Goal: Information Seeking & Learning: Learn about a topic

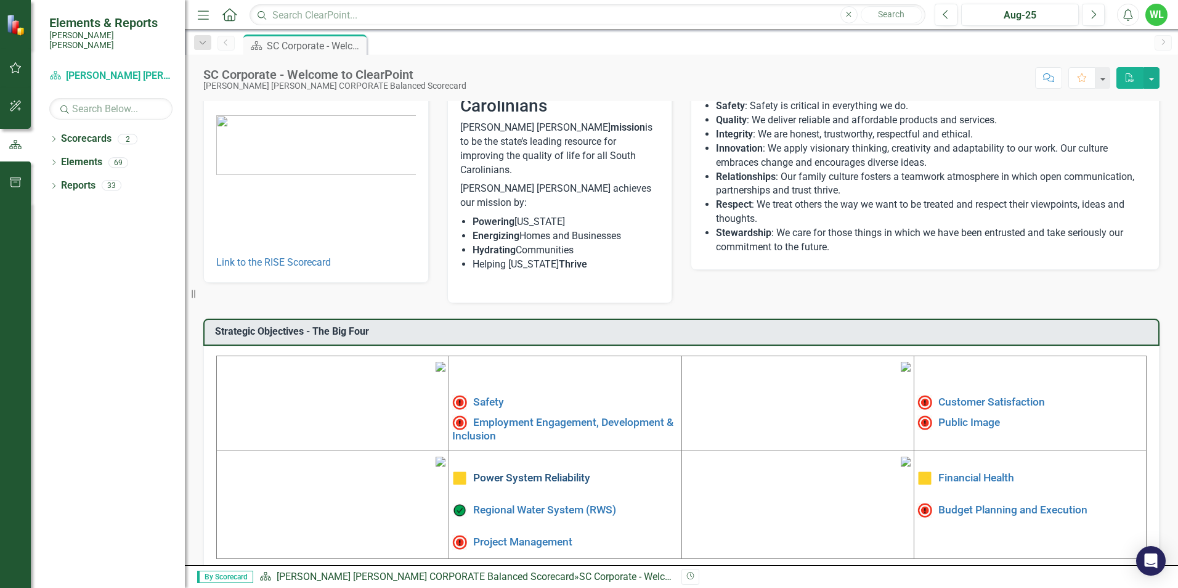
scroll to position [185, 0]
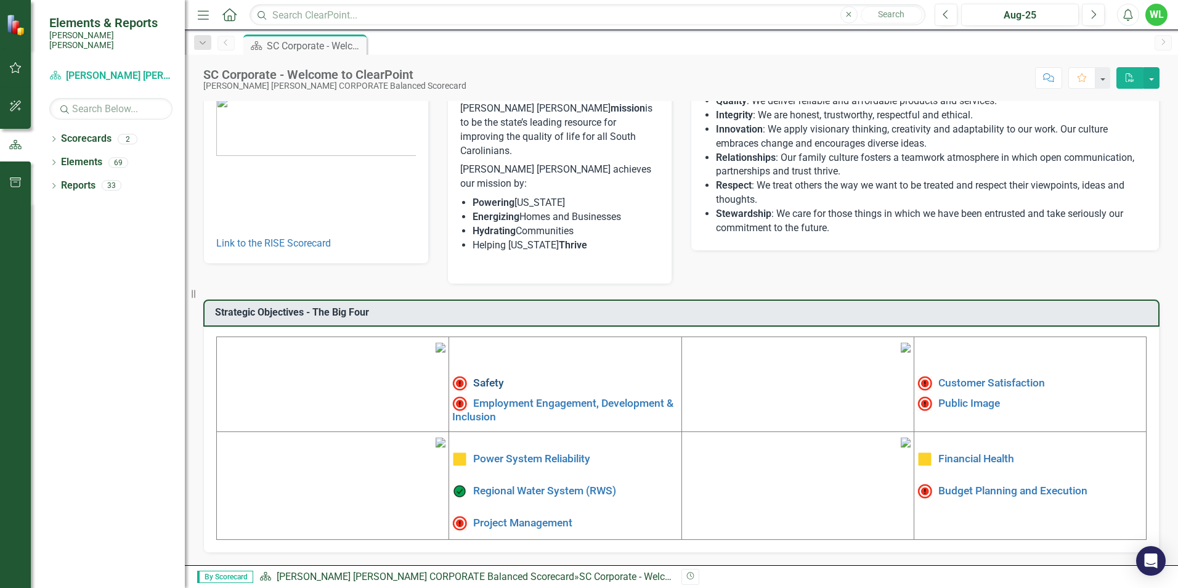
click at [475, 376] on link "Safety" at bounding box center [488, 382] width 31 height 12
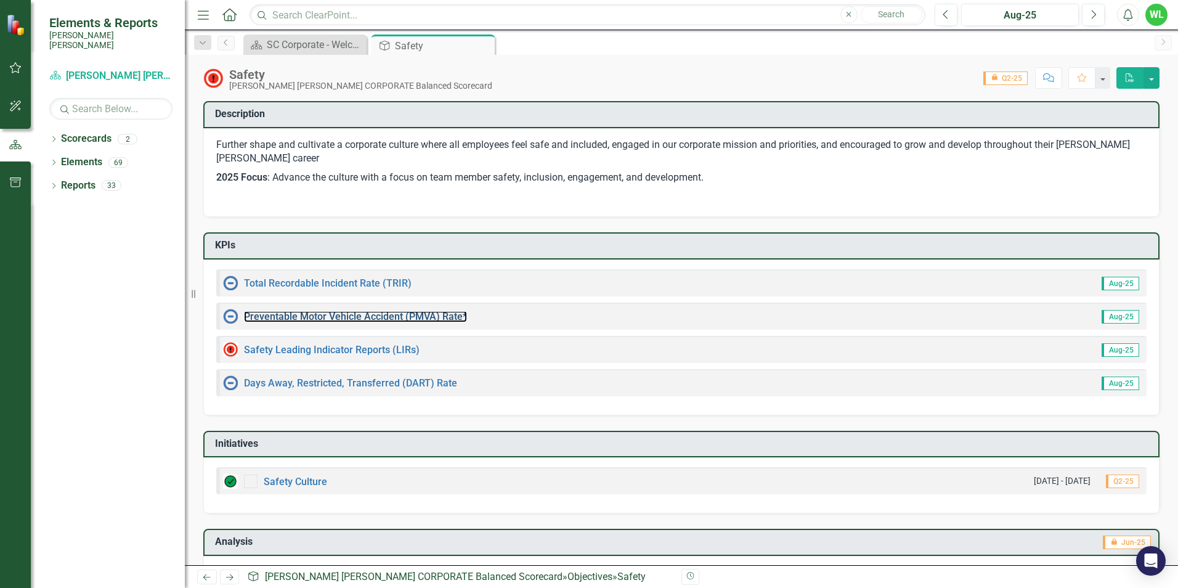
click at [425, 311] on div "Preventable Motor Vehicle Accident (PMVA) Rate*" at bounding box center [345, 316] width 244 height 15
click at [437, 319] on link "Preventable Motor Vehicle Accident (PMVA) Rate*" at bounding box center [355, 316] width 223 height 12
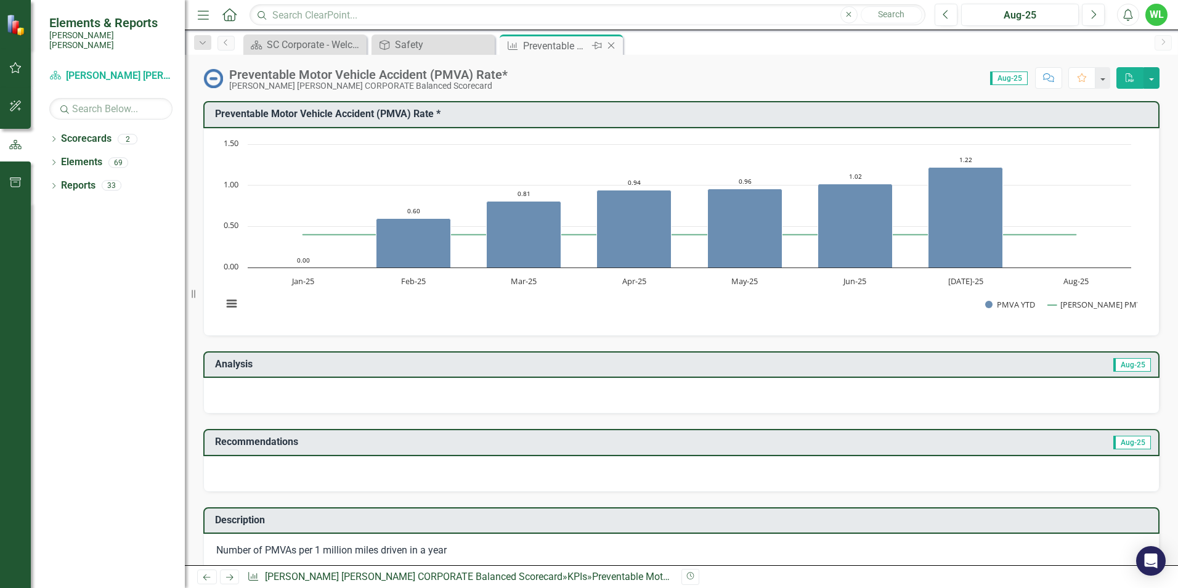
click at [614, 44] on icon "Close" at bounding box center [611, 46] width 12 height 10
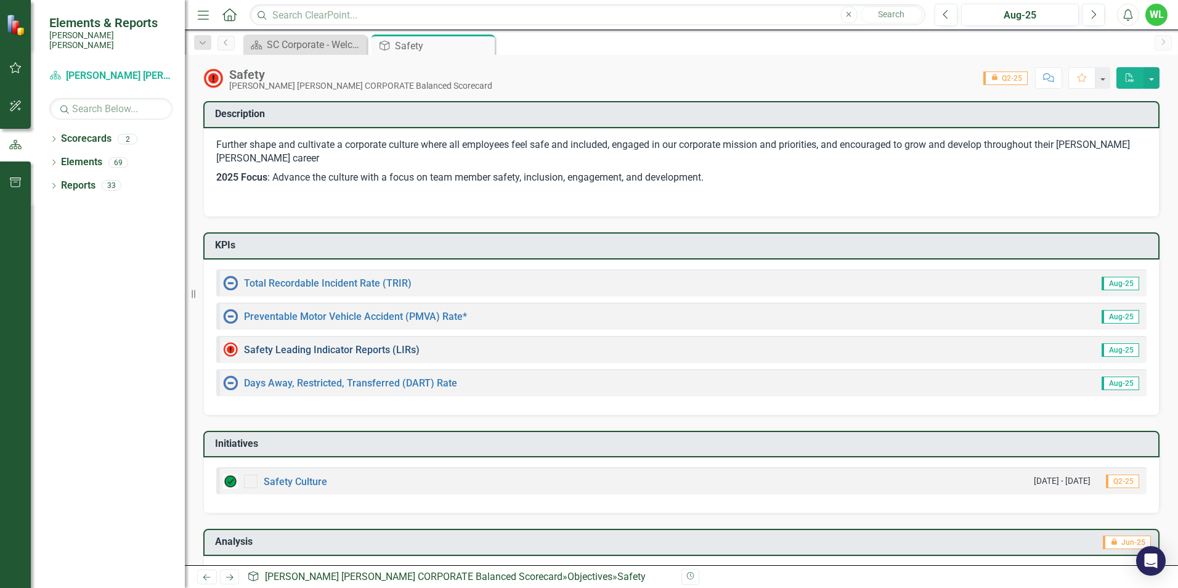
click at [343, 347] on link "Safety Leading Indicator Reports (LIRs)" at bounding box center [332, 350] width 176 height 12
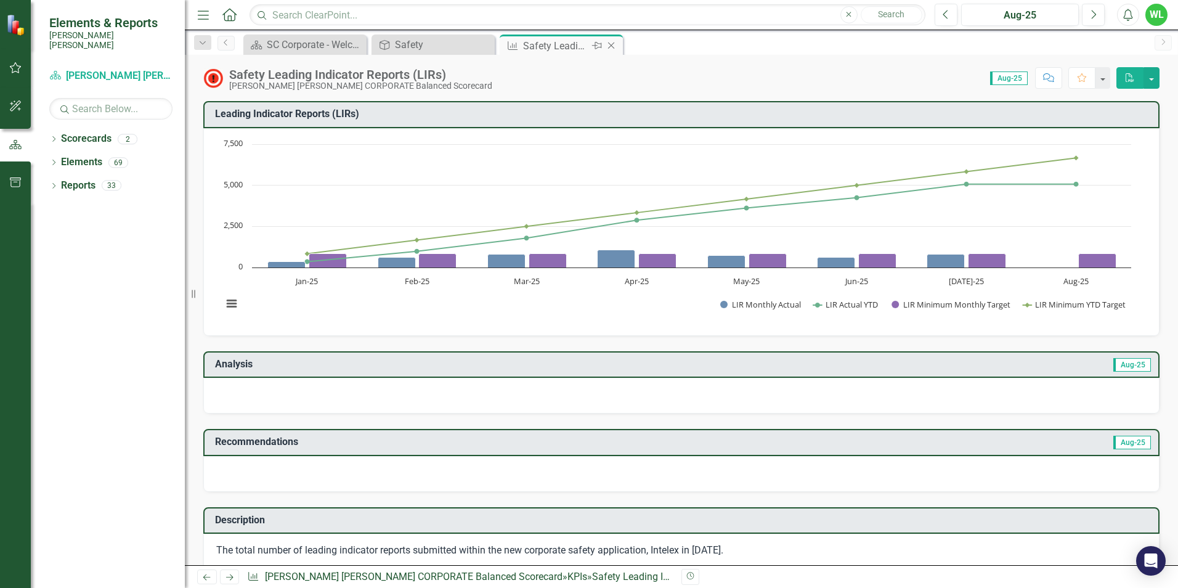
click at [613, 42] on icon "Close" at bounding box center [611, 46] width 12 height 10
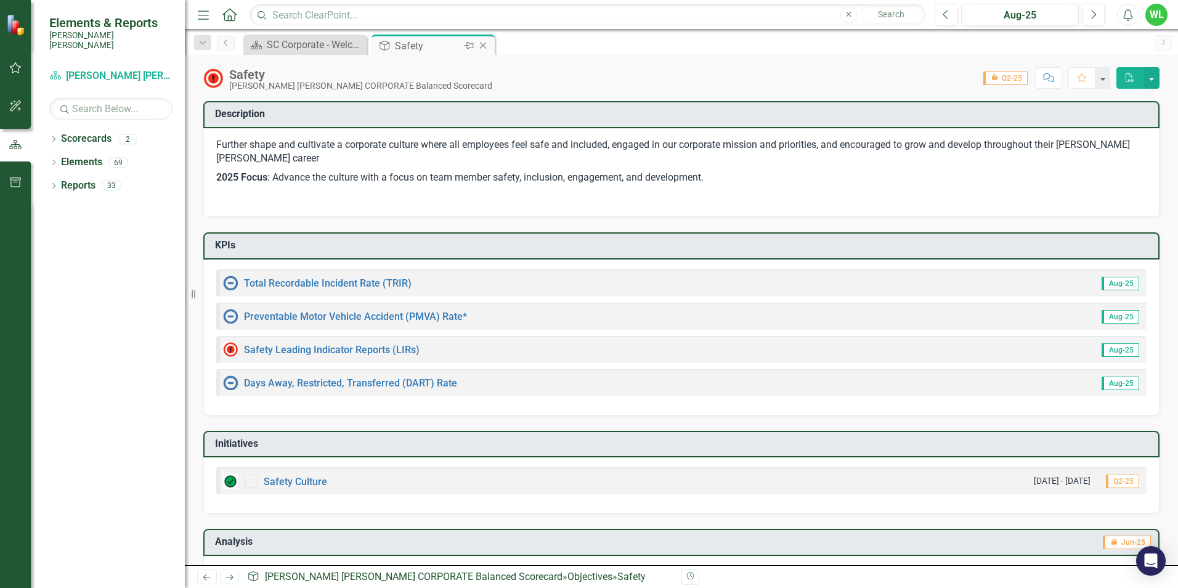
click at [487, 43] on icon "Close" at bounding box center [483, 46] width 12 height 10
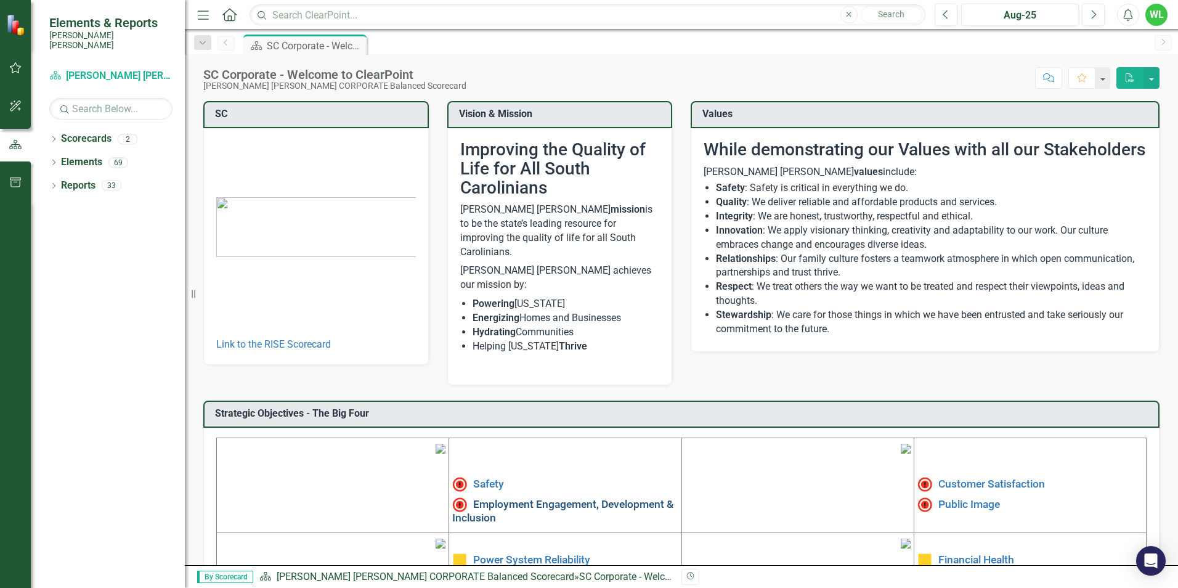
click at [515, 497] on link "Employment Engagement, Development & Inclusion" at bounding box center [562, 510] width 221 height 26
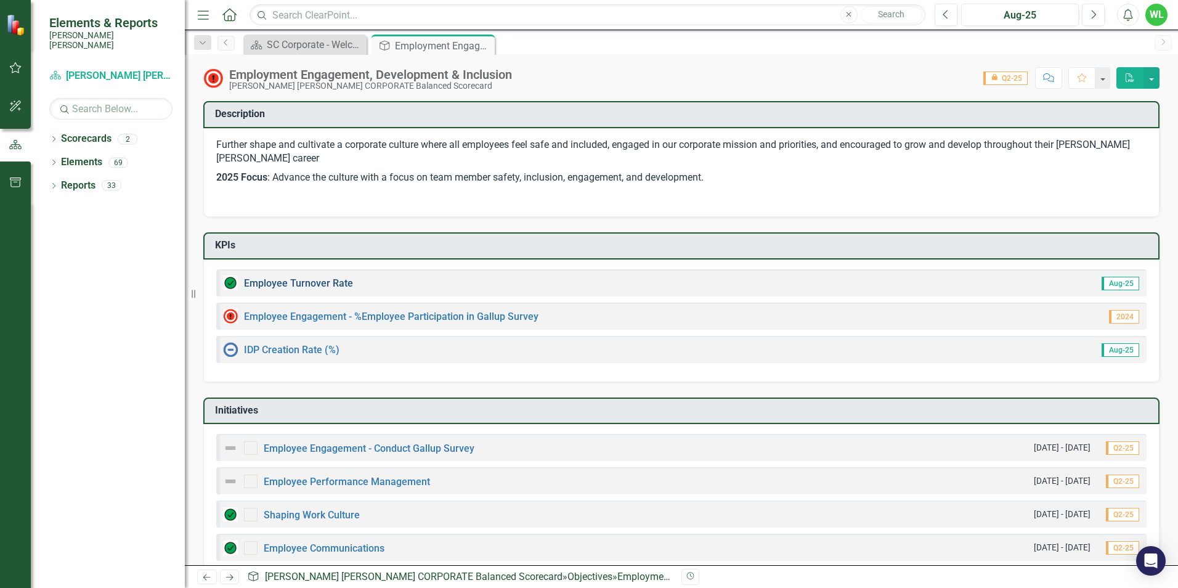
click at [315, 283] on link "Employee Turnover Rate​" at bounding box center [298, 283] width 109 height 12
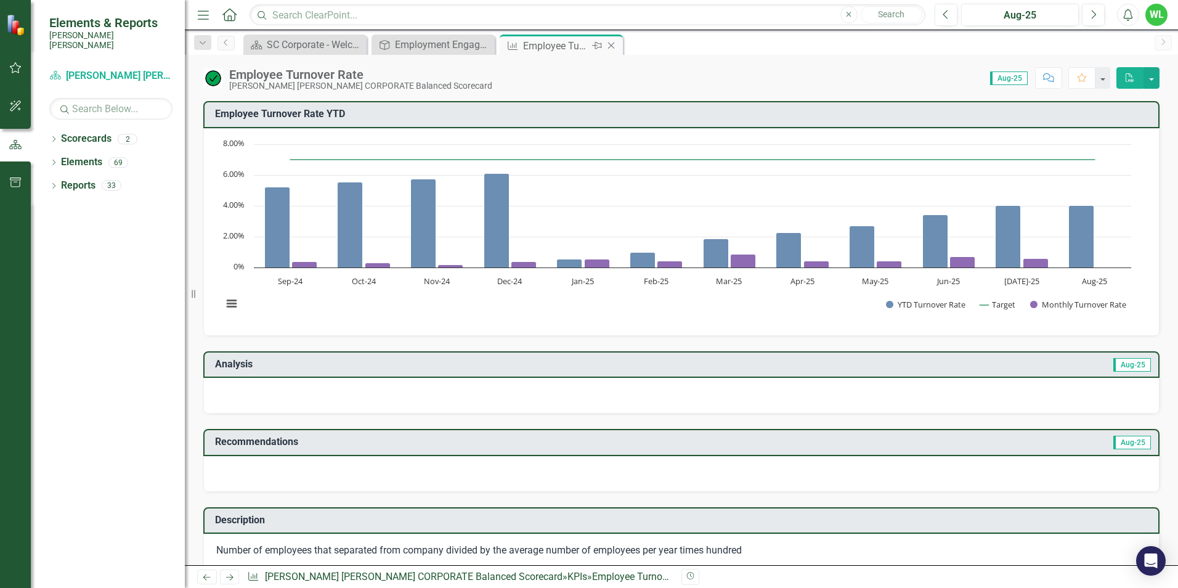
click at [614, 46] on icon "Close" at bounding box center [611, 46] width 12 height 10
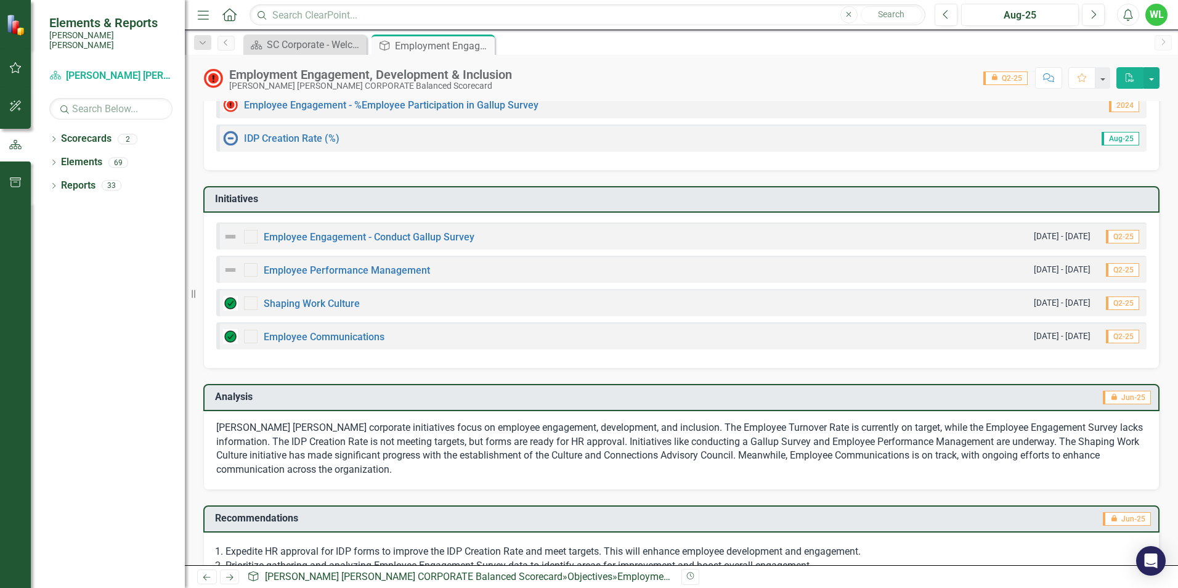
scroll to position [246, 0]
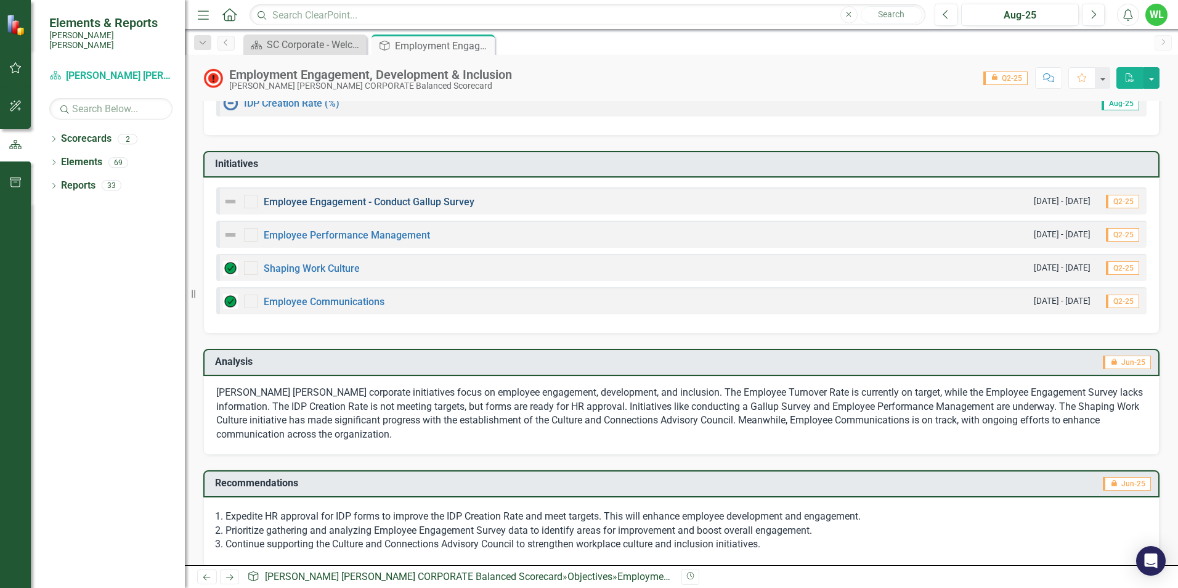
click at [371, 202] on link "Employee Engagement - Conduct Gallup Survey" at bounding box center [369, 202] width 211 height 12
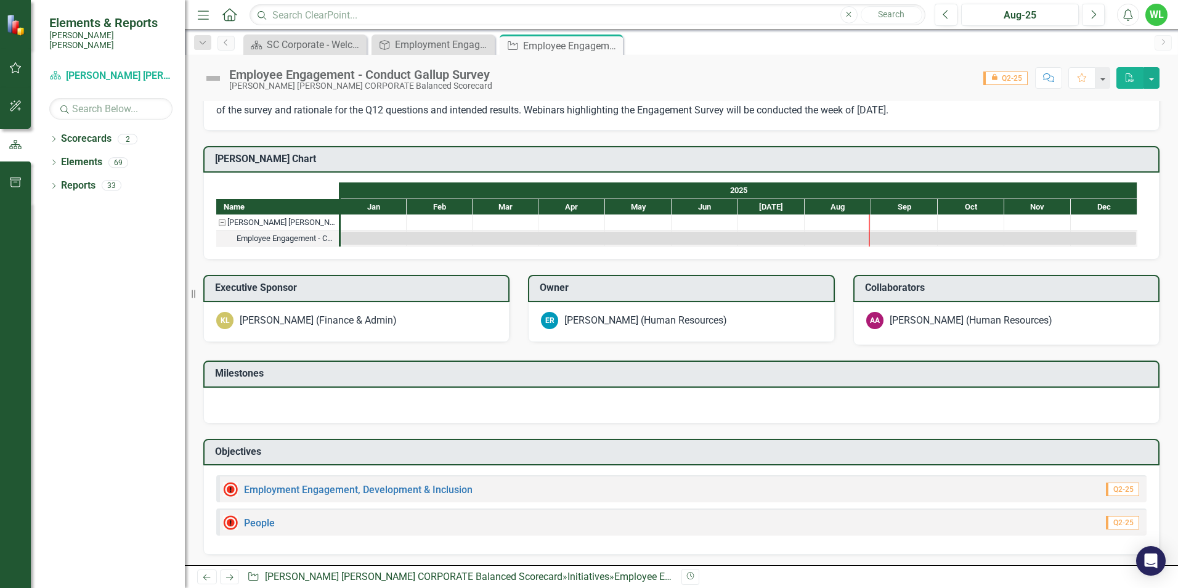
scroll to position [257, 0]
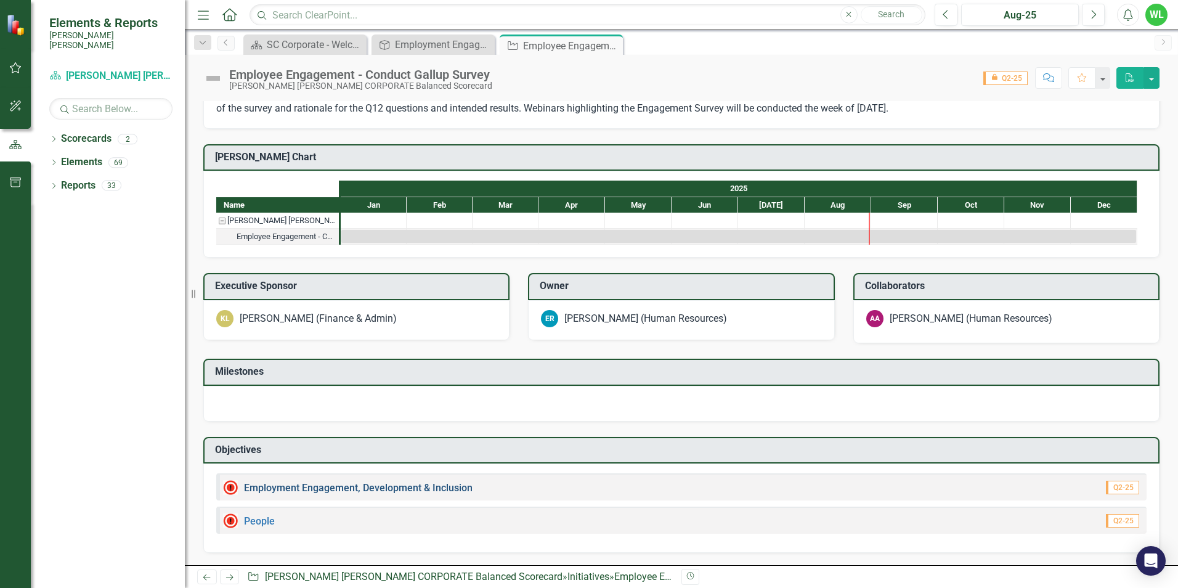
click at [424, 489] on link "Employment Engagement, Development & Inclusion" at bounding box center [358, 488] width 229 height 12
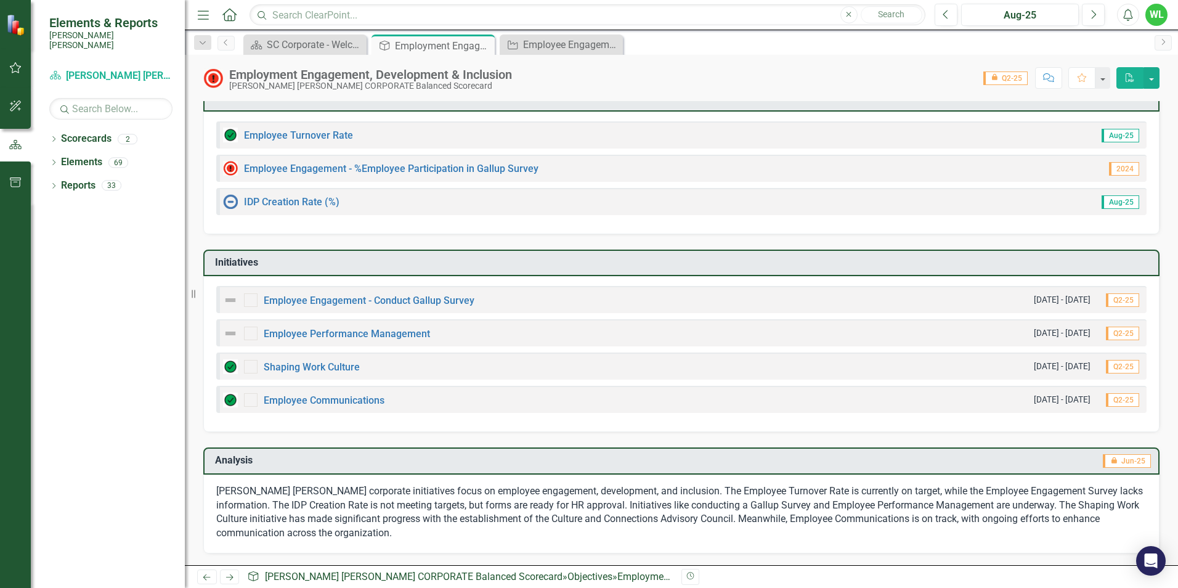
scroll to position [185, 0]
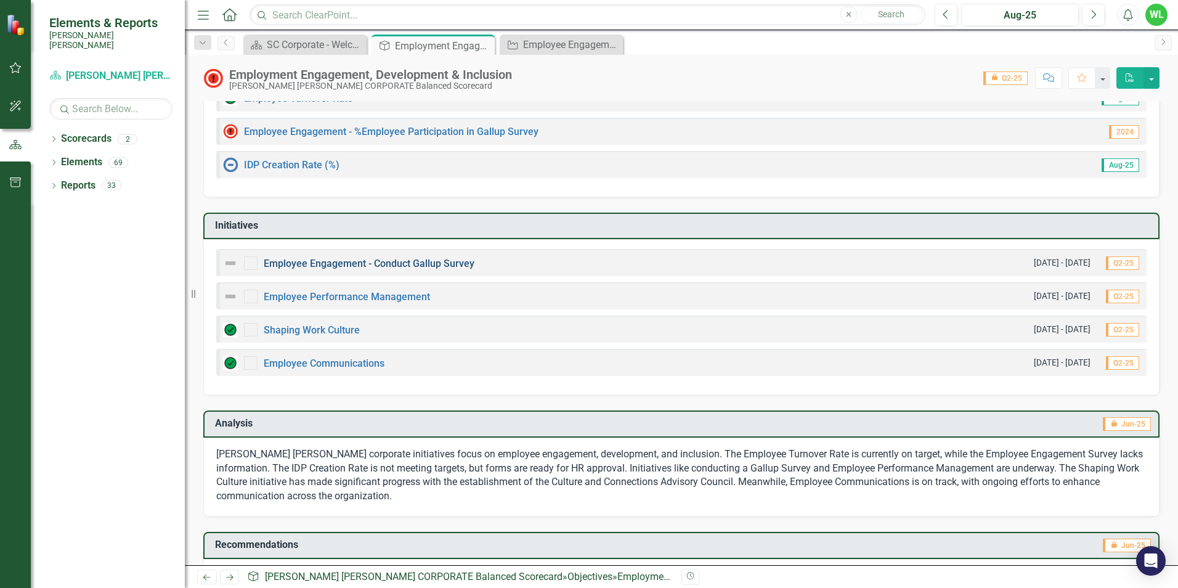
click at [434, 262] on link "Employee Engagement - Conduct Gallup Survey" at bounding box center [369, 263] width 211 height 12
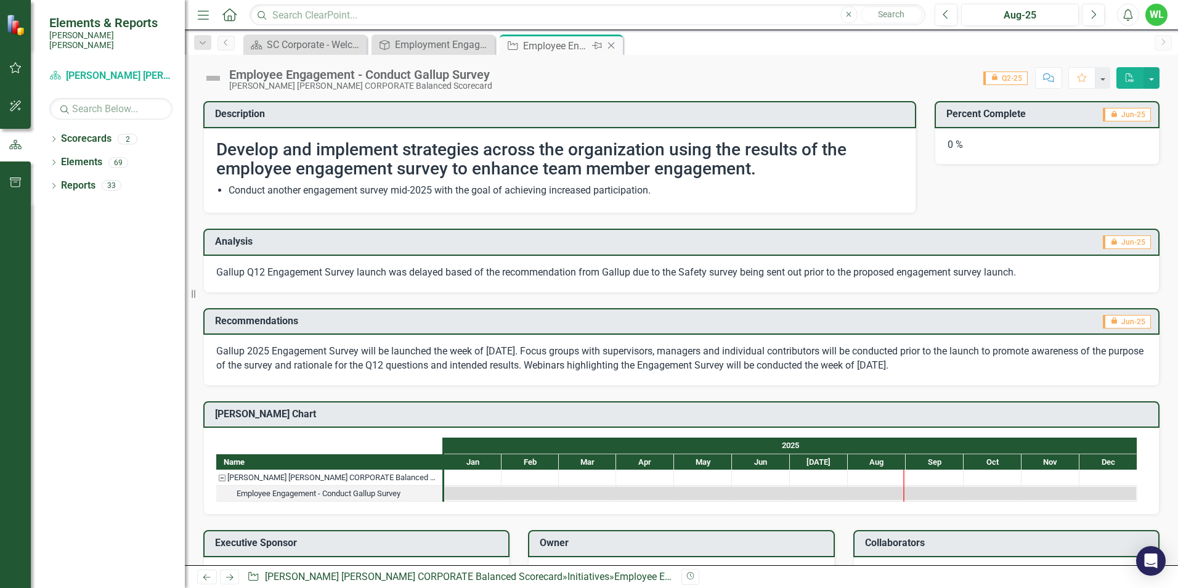
click at [615, 41] on icon "Close" at bounding box center [611, 46] width 12 height 10
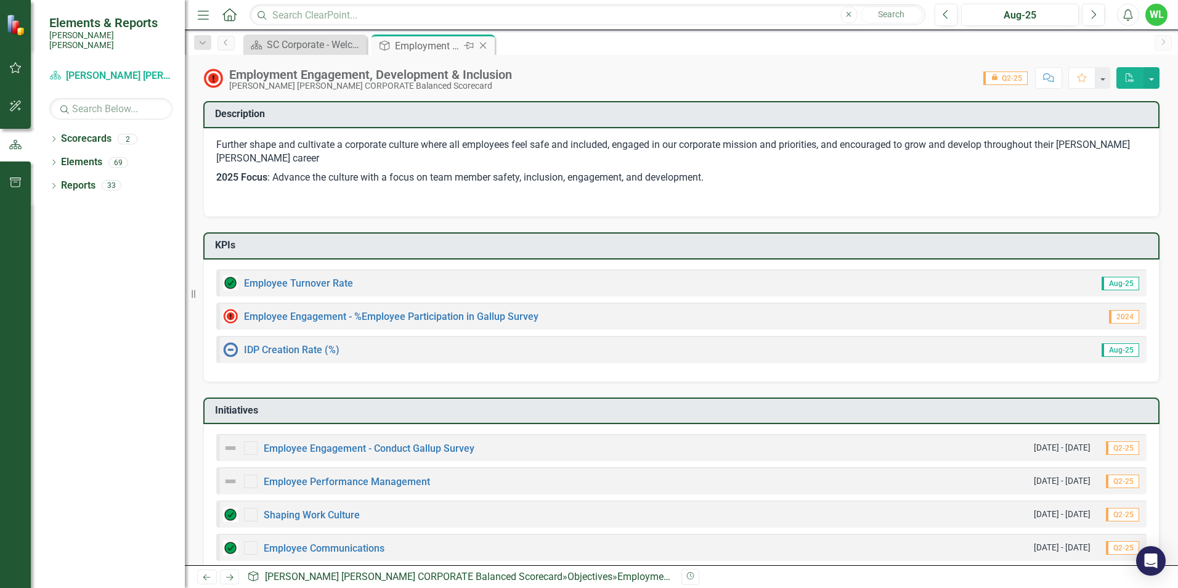
click at [484, 47] on icon "Close" at bounding box center [483, 46] width 12 height 10
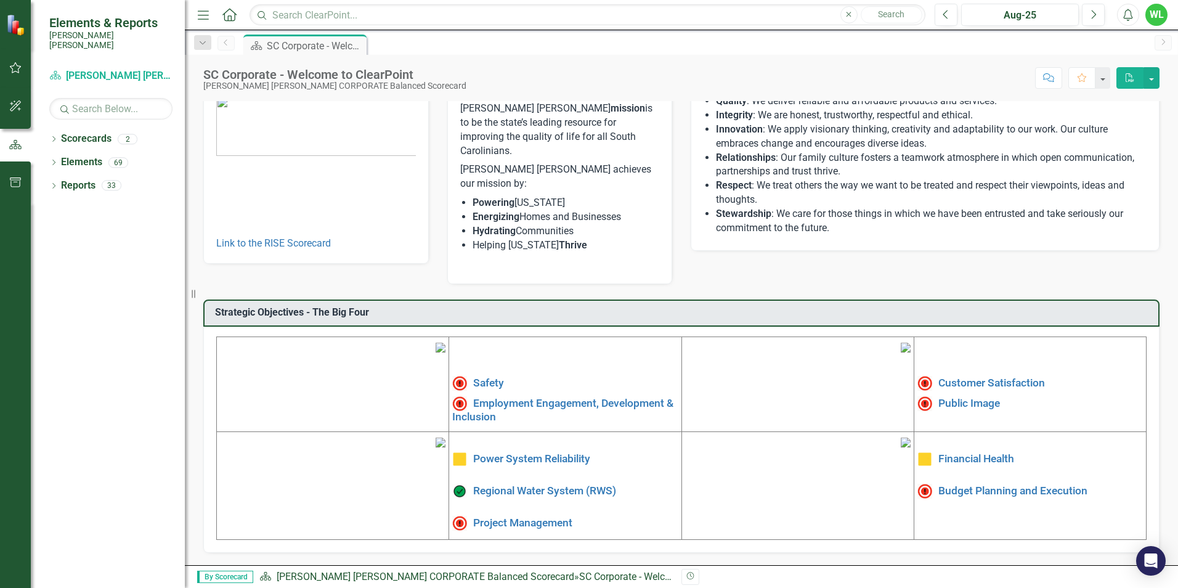
scroll to position [185, 0]
click at [963, 396] on link "Public Image" at bounding box center [969, 402] width 62 height 12
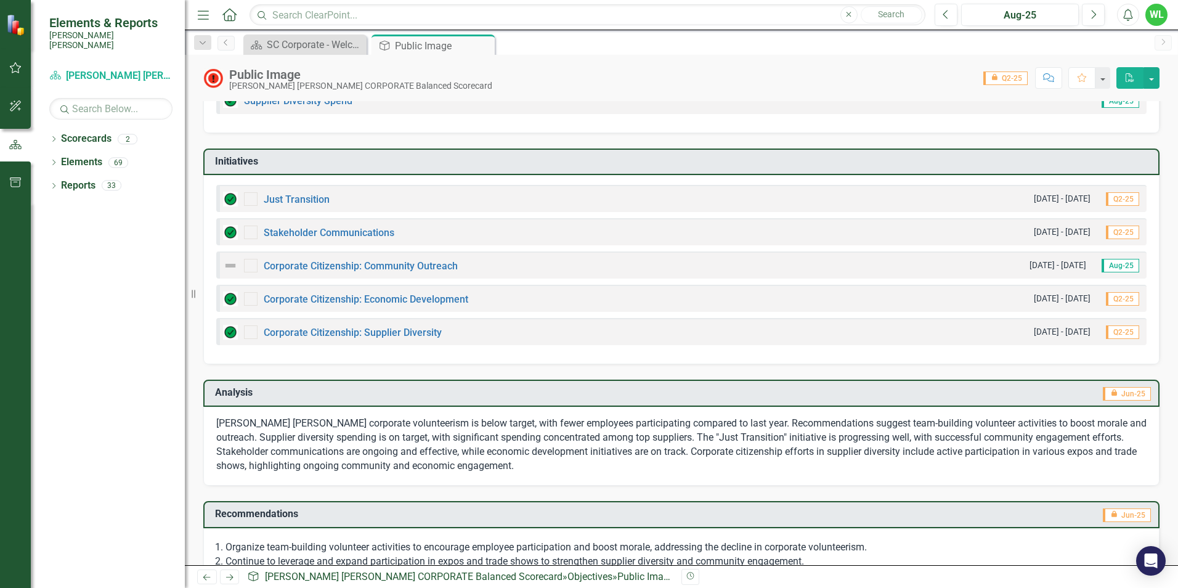
scroll to position [228, 0]
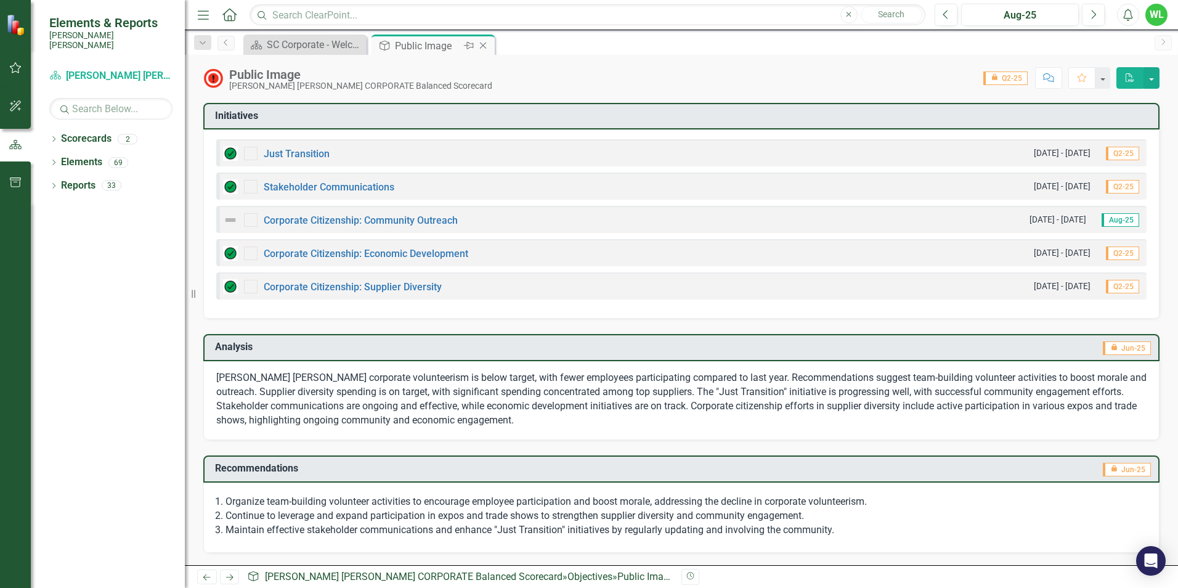
click at [484, 43] on icon "Close" at bounding box center [483, 46] width 12 height 10
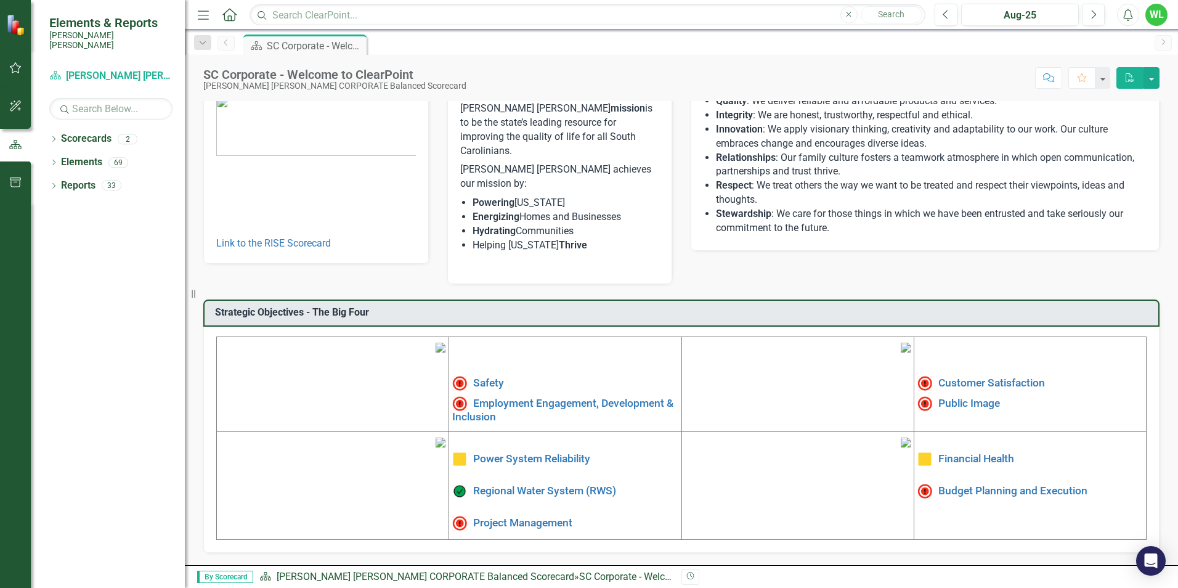
scroll to position [185, 0]
click at [948, 396] on link "Public Image" at bounding box center [969, 402] width 62 height 12
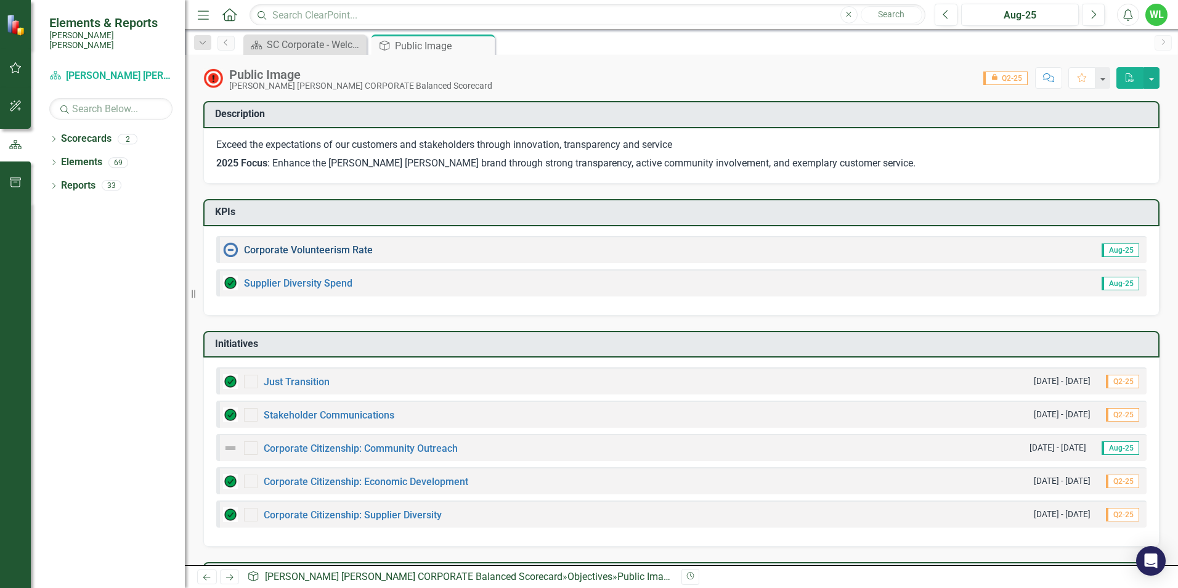
click at [355, 246] on link "Corporate Volunteerism Rate" at bounding box center [308, 250] width 129 height 12
